Goal: Communication & Community: Answer question/provide support

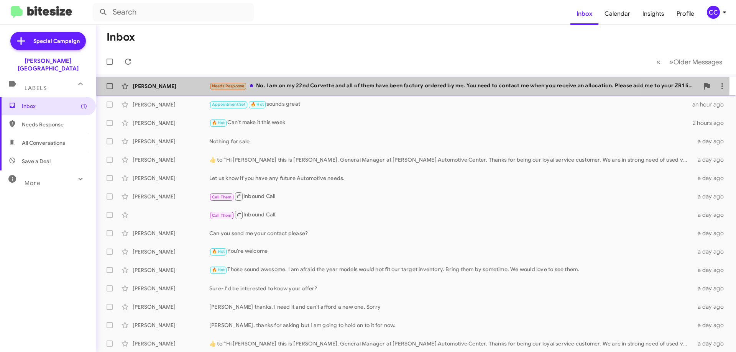
click at [150, 83] on div "[PERSON_NAME]" at bounding box center [171, 86] width 77 height 8
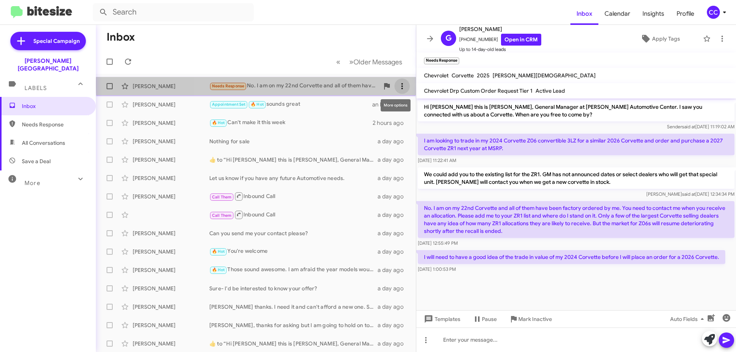
click at [399, 85] on icon at bounding box center [402, 86] width 9 height 9
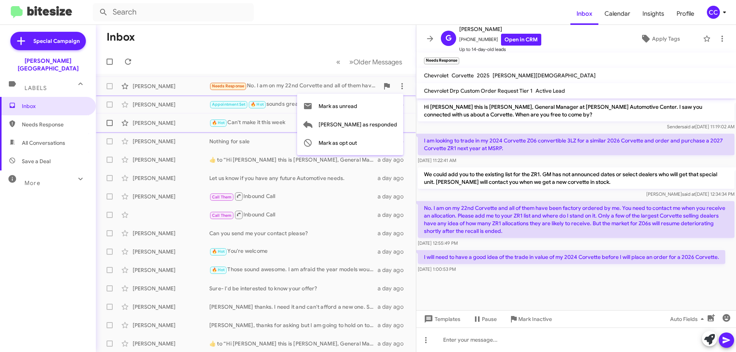
click at [379, 122] on span "[PERSON_NAME] as responded" at bounding box center [358, 124] width 79 height 18
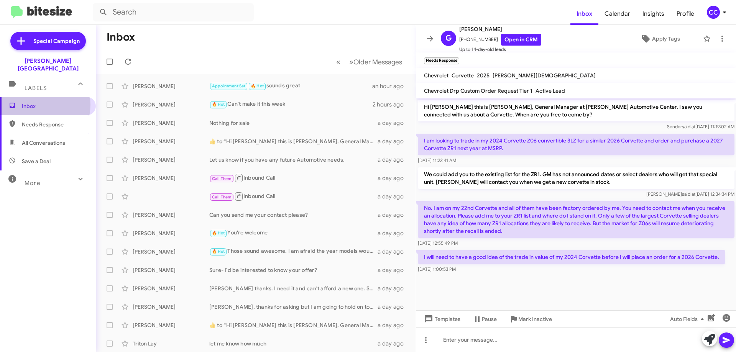
click at [36, 102] on span "Inbox" at bounding box center [54, 106] width 65 height 8
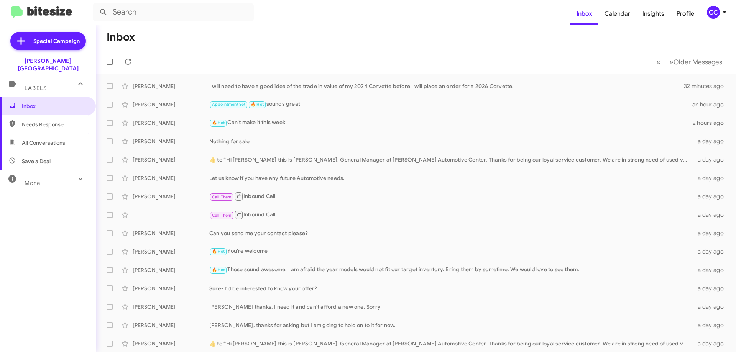
click at [29, 121] on span "Needs Response" at bounding box center [54, 125] width 65 height 8
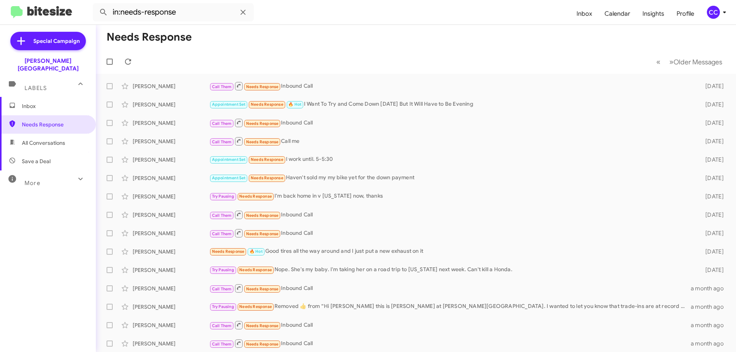
click at [33, 139] on span "All Conversations" at bounding box center [43, 143] width 43 height 8
type input "in:all-conversations"
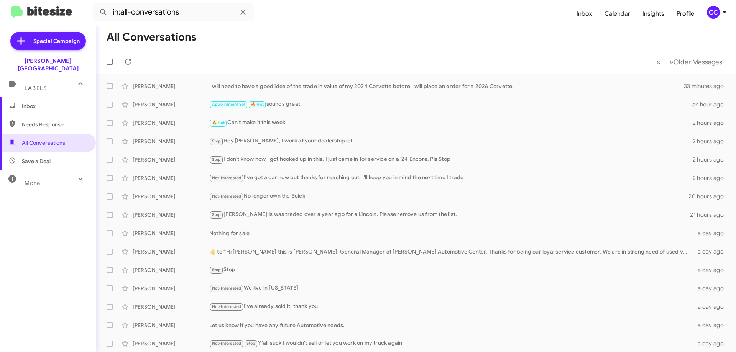
click at [28, 106] on span "Inbox" at bounding box center [48, 106] width 96 height 18
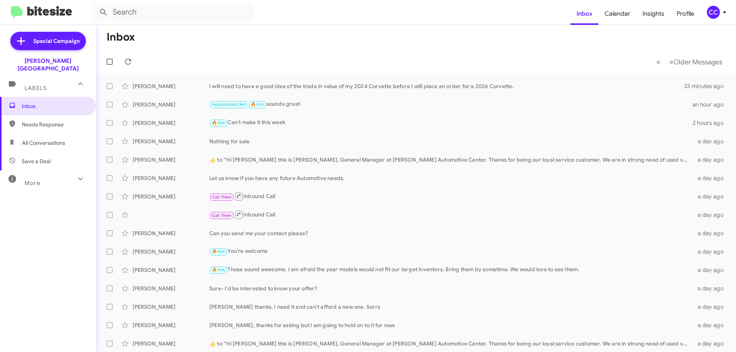
click at [39, 121] on span "Needs Response" at bounding box center [54, 125] width 65 height 8
type input "in:needs-response"
